Goal: Register for event/course

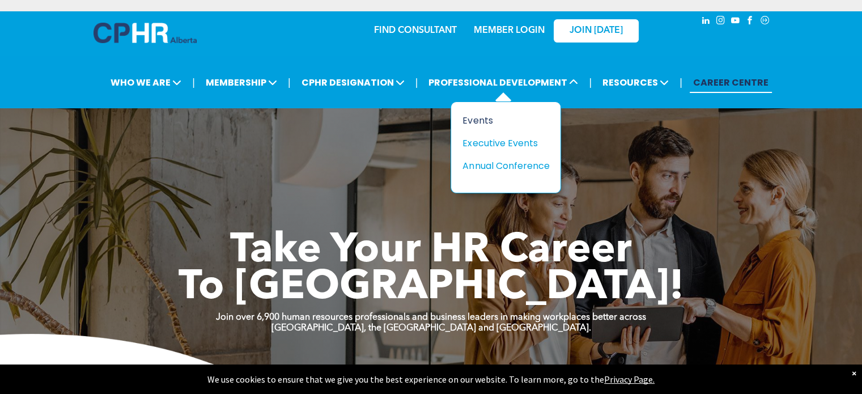
click at [486, 119] on div "Events" at bounding box center [502, 120] width 78 height 14
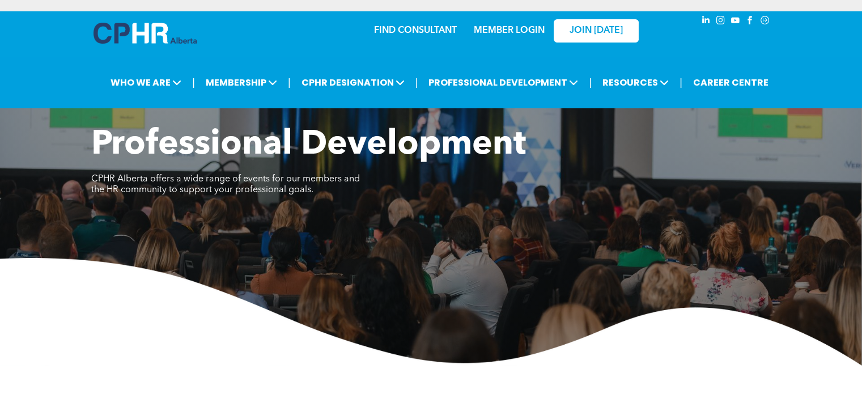
click at [114, 36] on img at bounding box center [145, 33] width 103 height 21
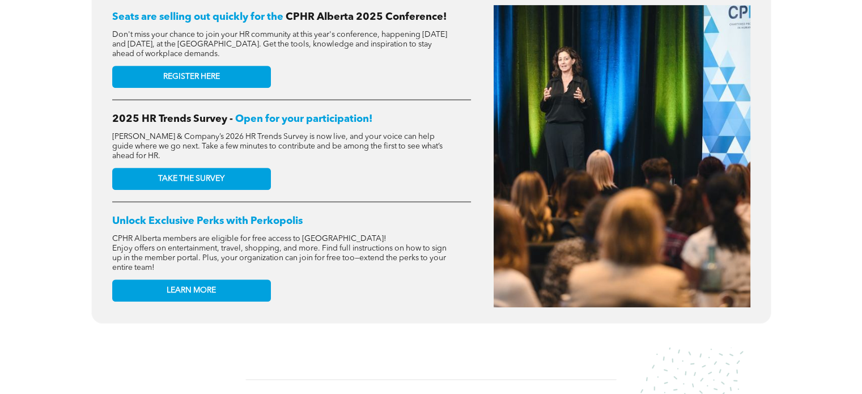
scroll to position [507, 0]
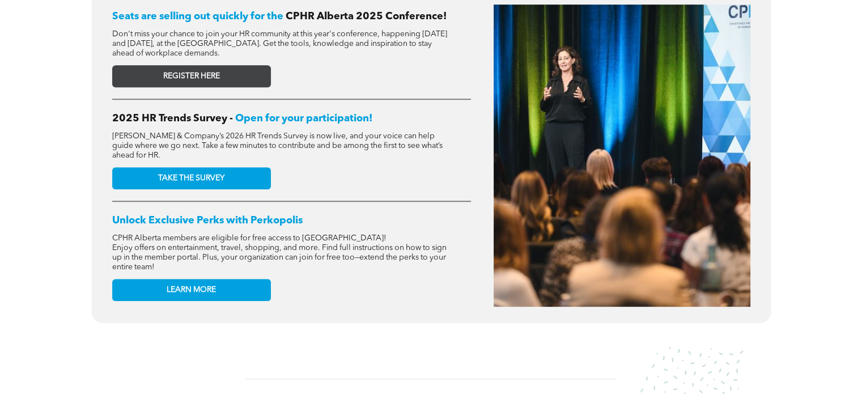
click at [252, 86] on link "REGISTER HERE" at bounding box center [191, 76] width 159 height 22
